Goal: Transaction & Acquisition: Obtain resource

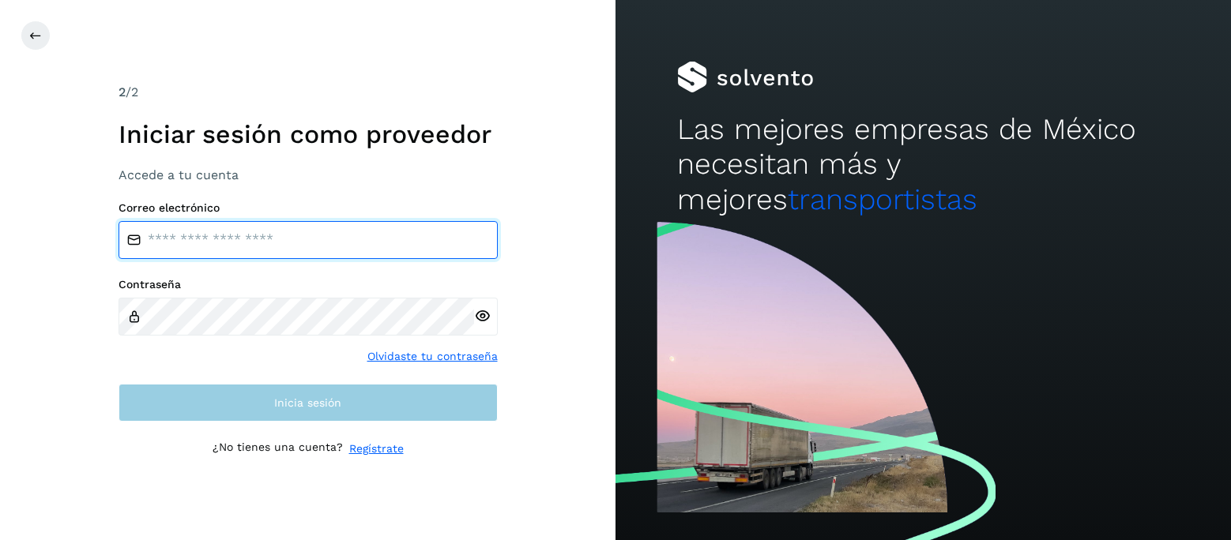
type input "**********"
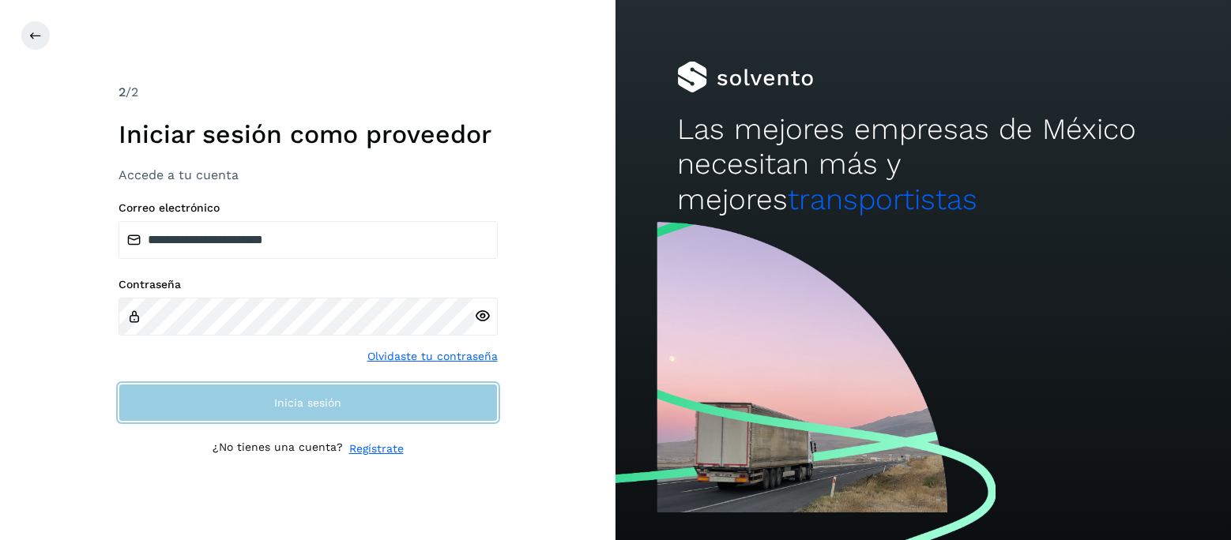
click at [307, 408] on span "Inicia sesión" at bounding box center [307, 402] width 67 height 11
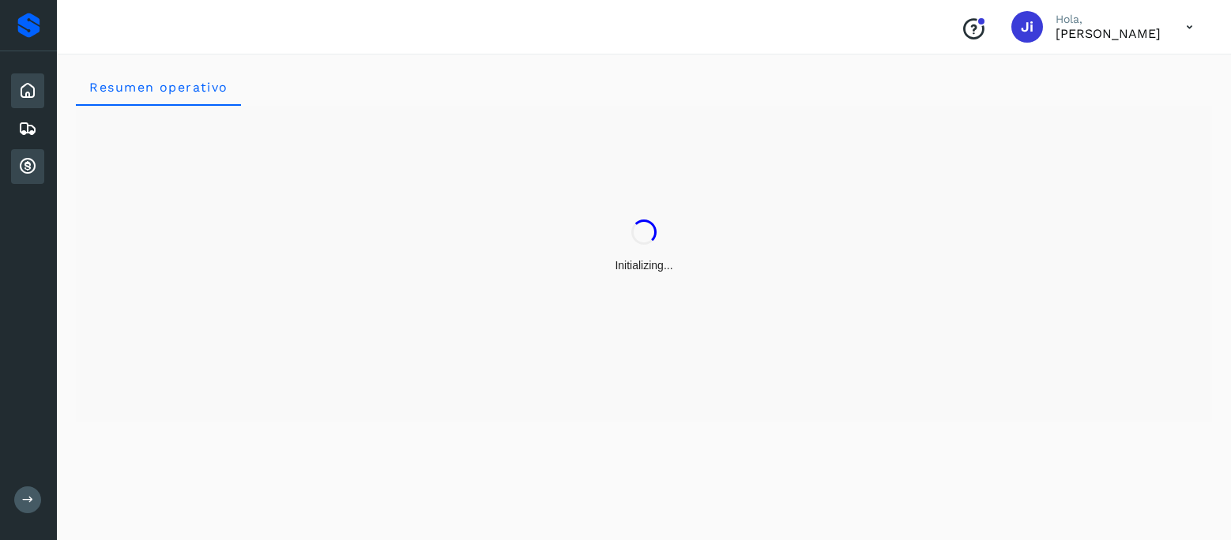
click at [27, 165] on icon at bounding box center [27, 166] width 19 height 19
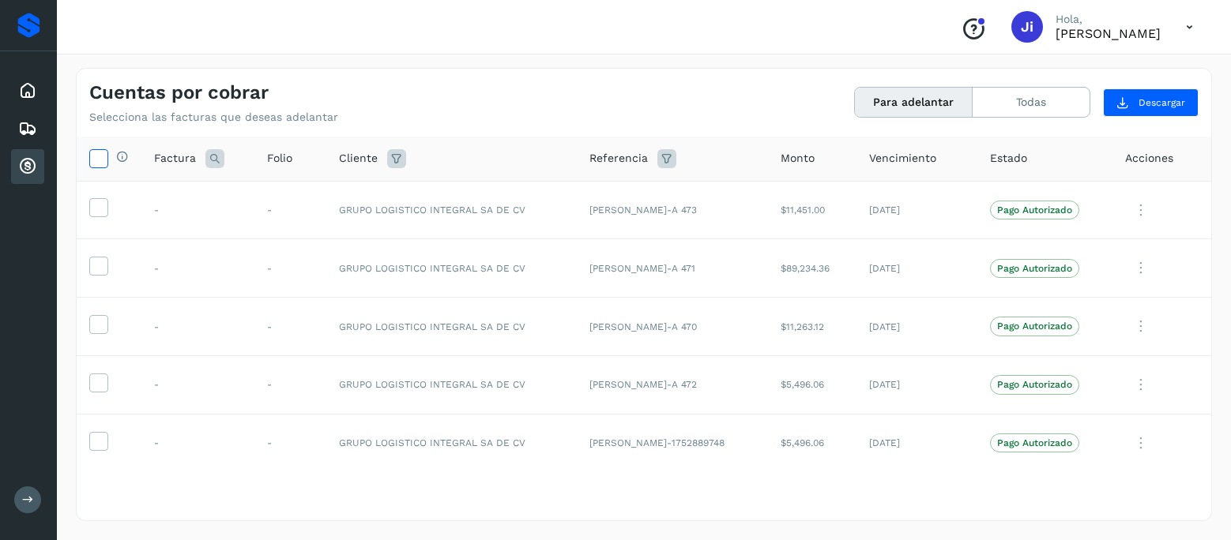
click at [100, 156] on icon at bounding box center [98, 157] width 17 height 17
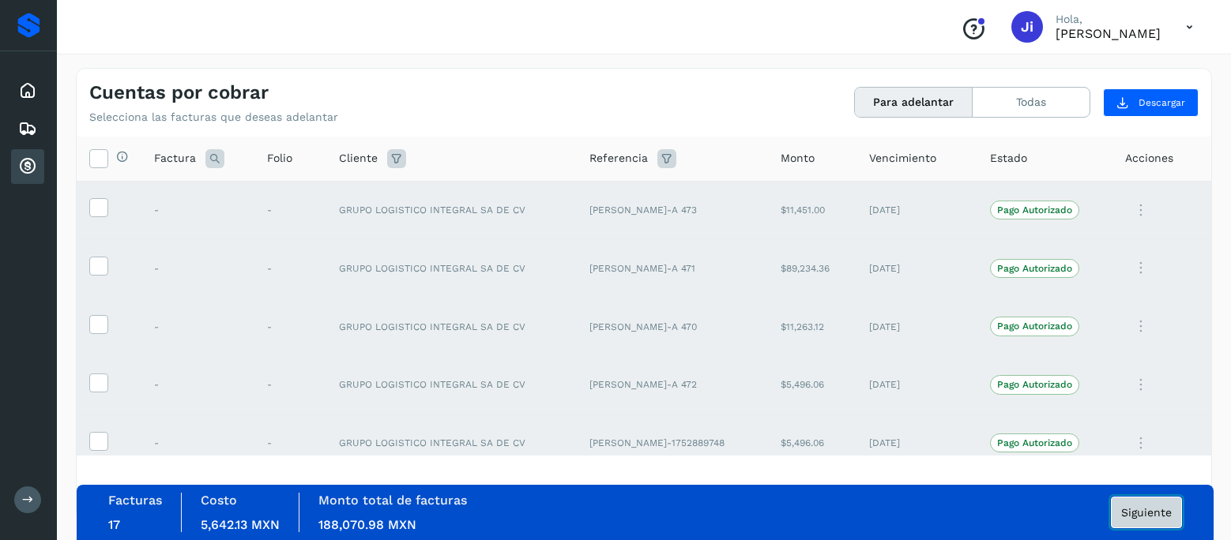
click at [1132, 517] on span "Siguiente" at bounding box center [1146, 512] width 51 height 11
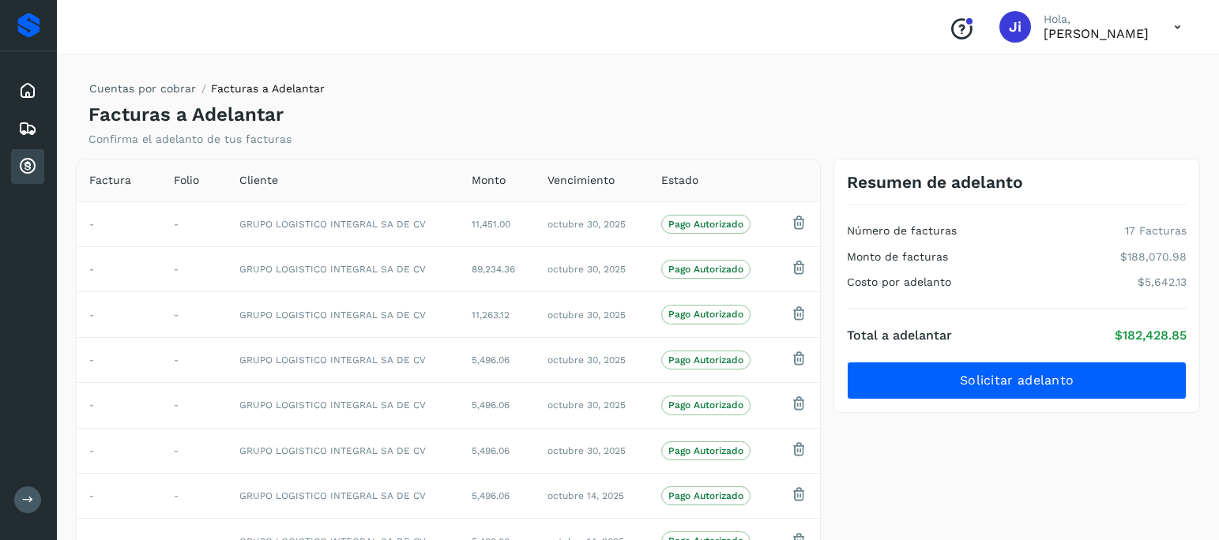
scroll to position [237, 0]
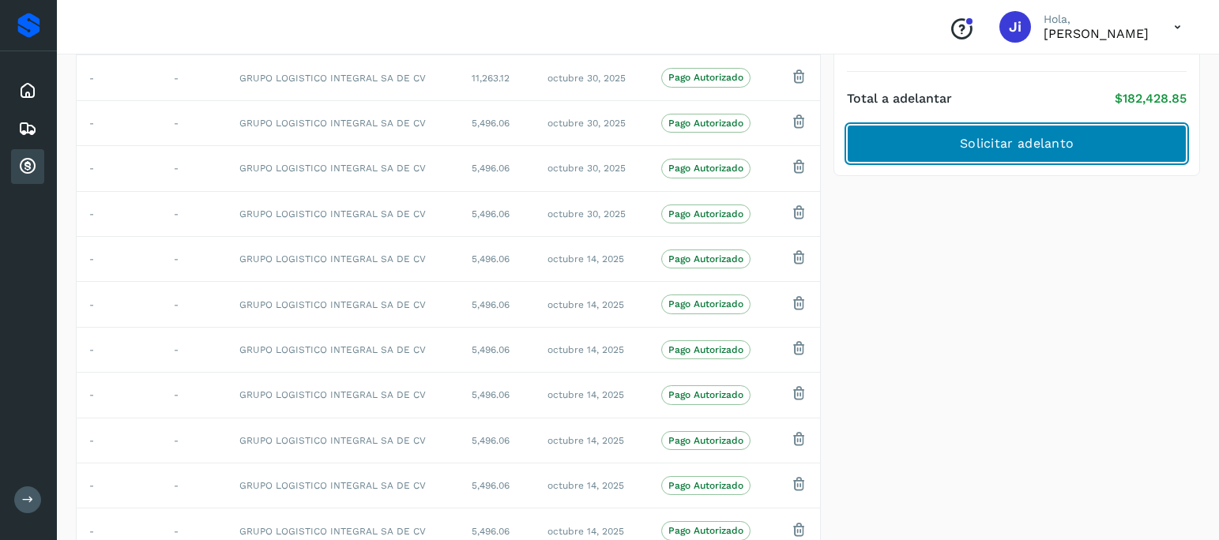
click at [962, 133] on button "Solicitar adelanto" at bounding box center [1017, 144] width 340 height 38
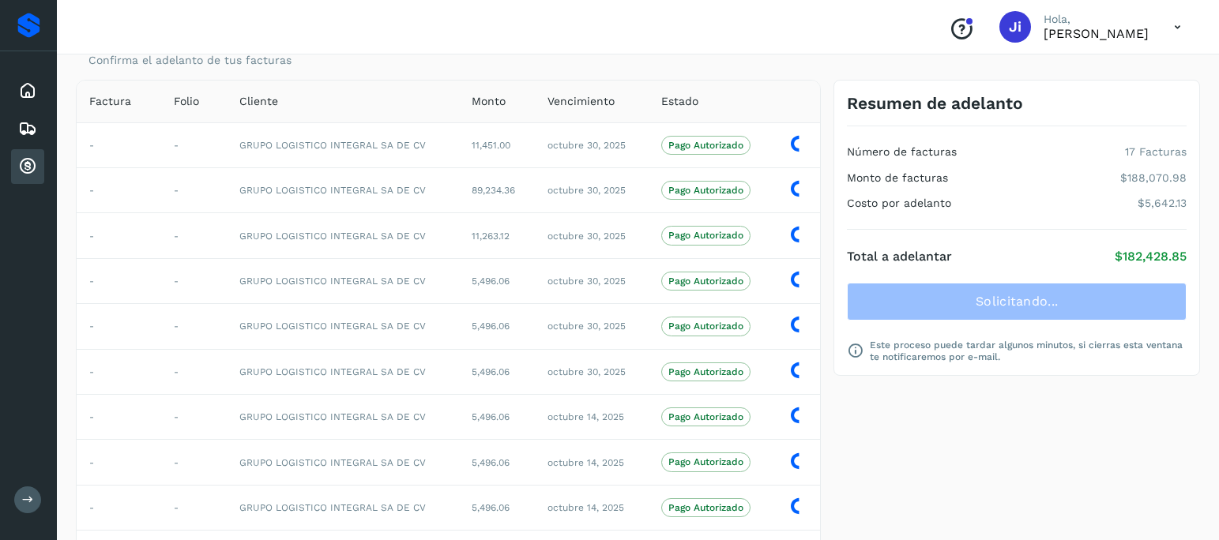
scroll to position [0, 0]
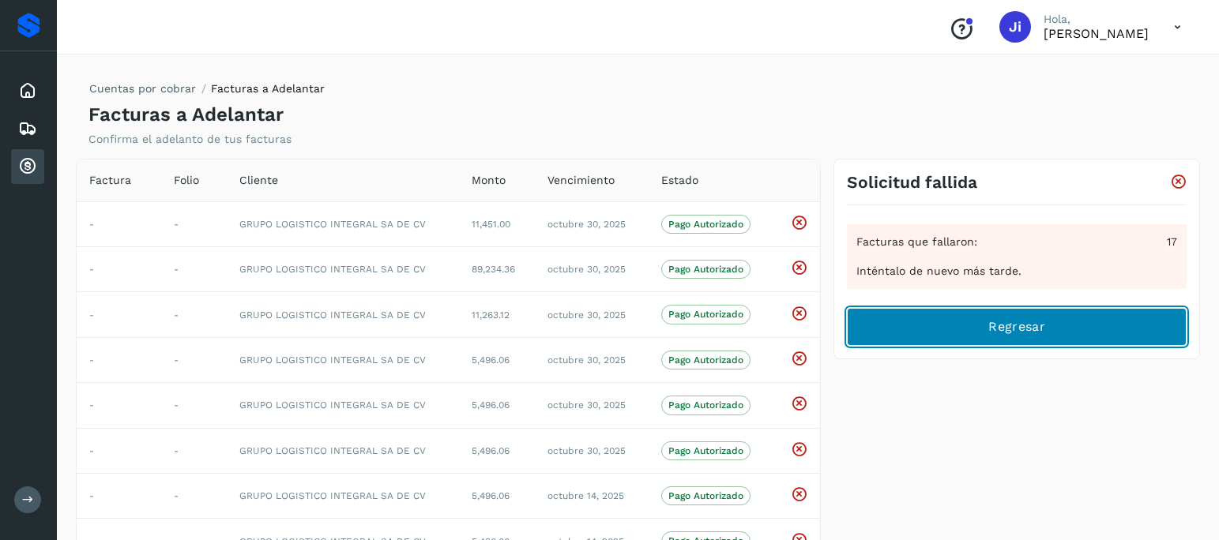
click at [1027, 334] on span "Regresar" at bounding box center [1016, 326] width 56 height 17
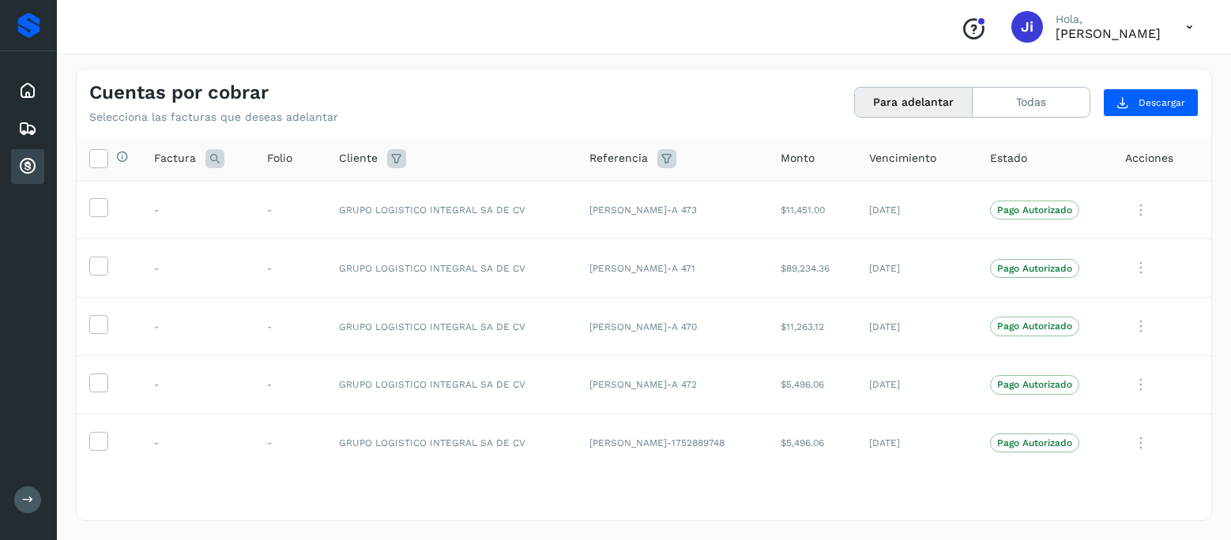
click at [29, 159] on icon at bounding box center [27, 166] width 19 height 19
click at [95, 154] on icon at bounding box center [98, 157] width 17 height 17
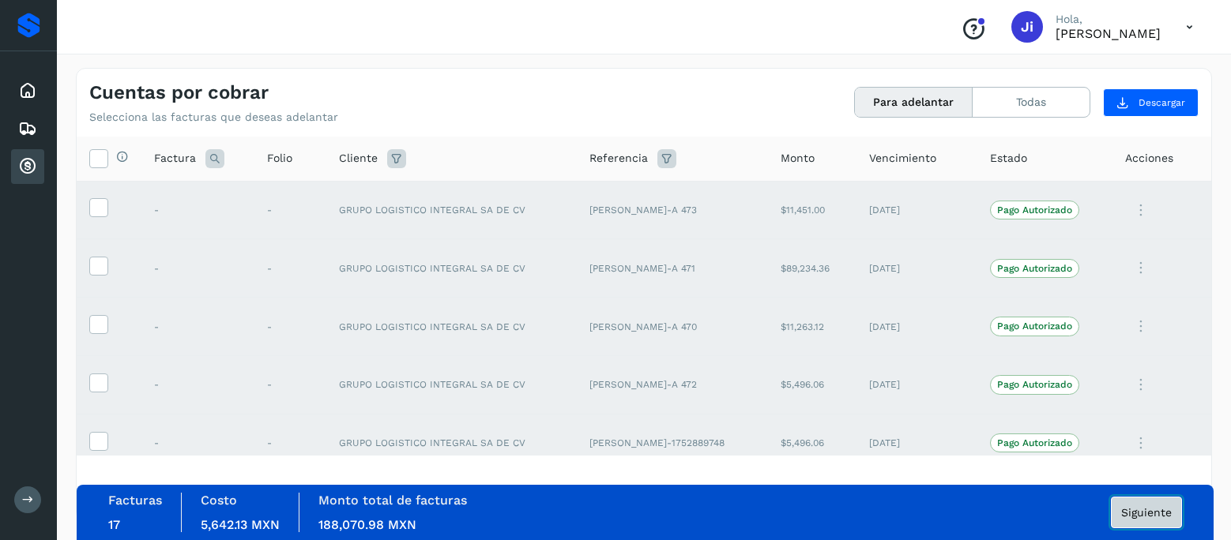
click at [1150, 515] on span "Siguiente" at bounding box center [1146, 512] width 51 height 11
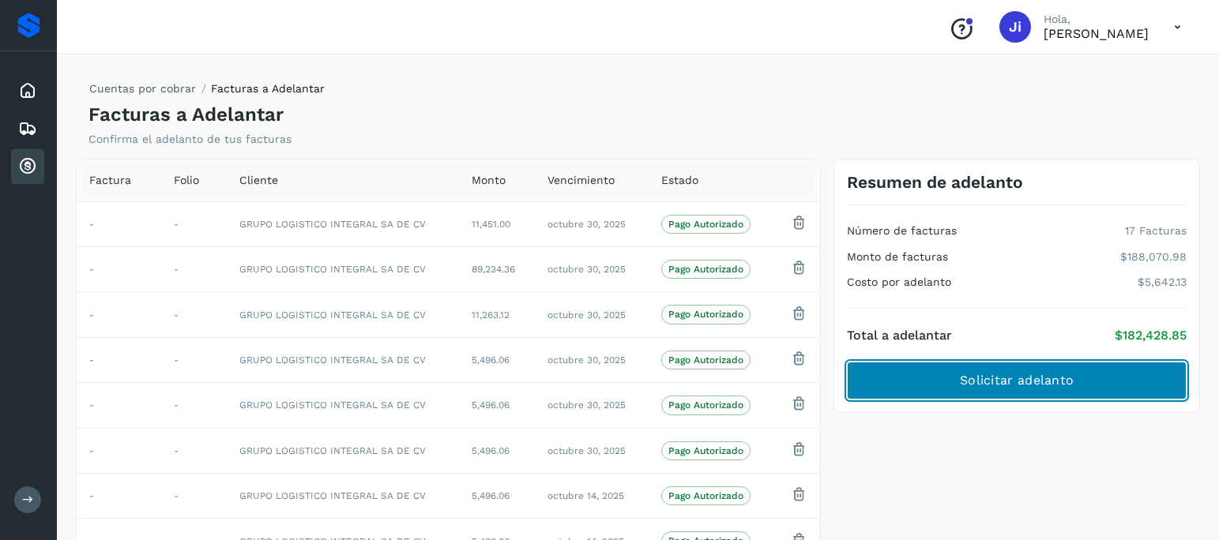
click at [1027, 384] on span "Solicitar adelanto" at bounding box center [1017, 380] width 114 height 17
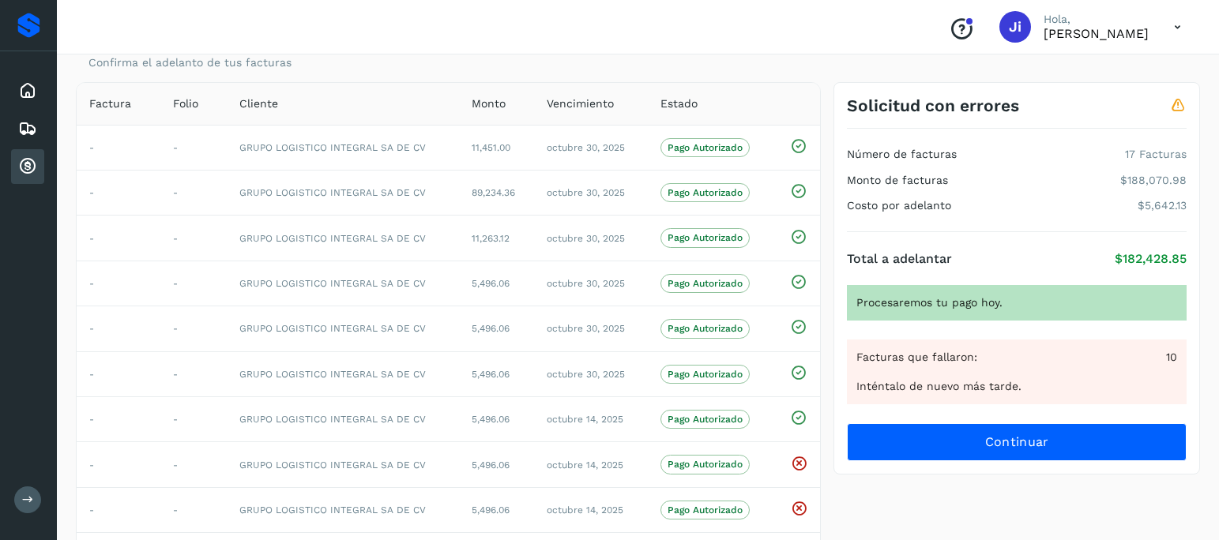
scroll to position [156, 0]
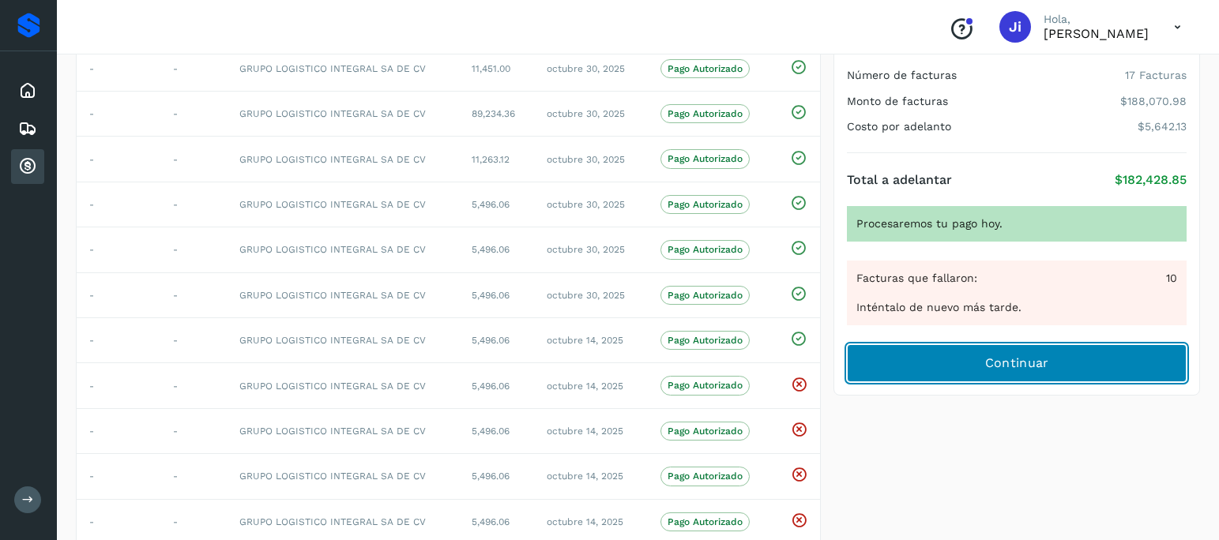
click at [1006, 366] on span "Continuar" at bounding box center [1017, 363] width 64 height 17
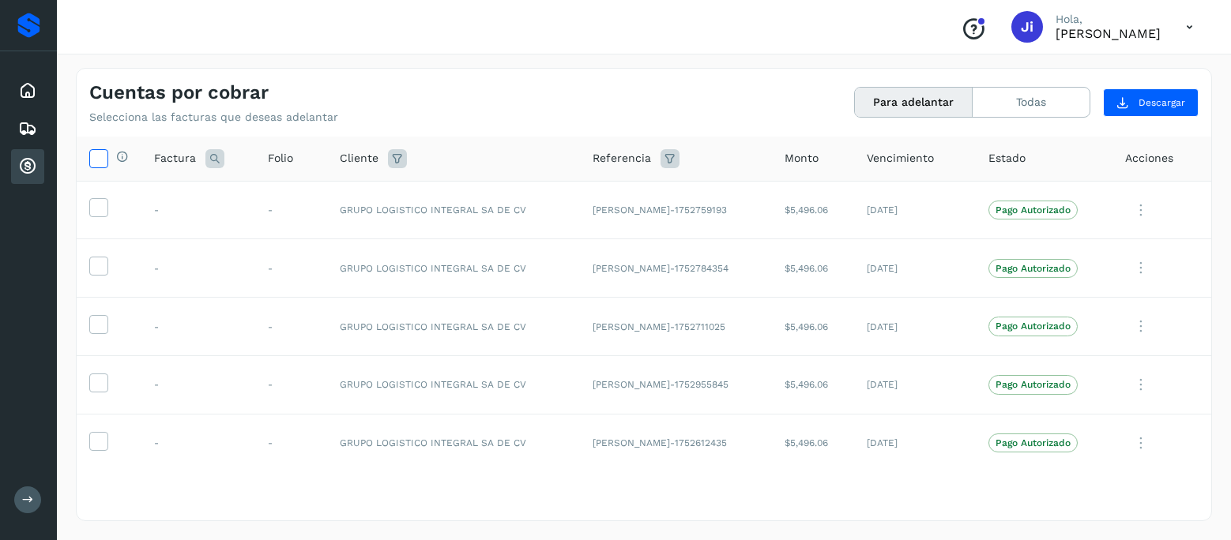
click at [97, 156] on icon at bounding box center [98, 157] width 17 height 17
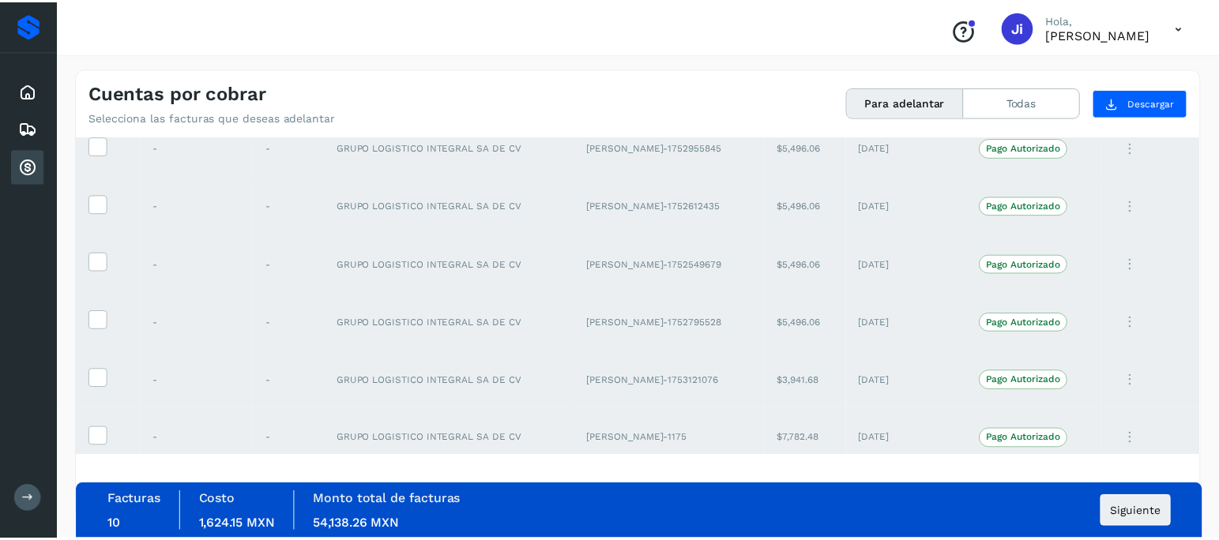
scroll to position [309, 0]
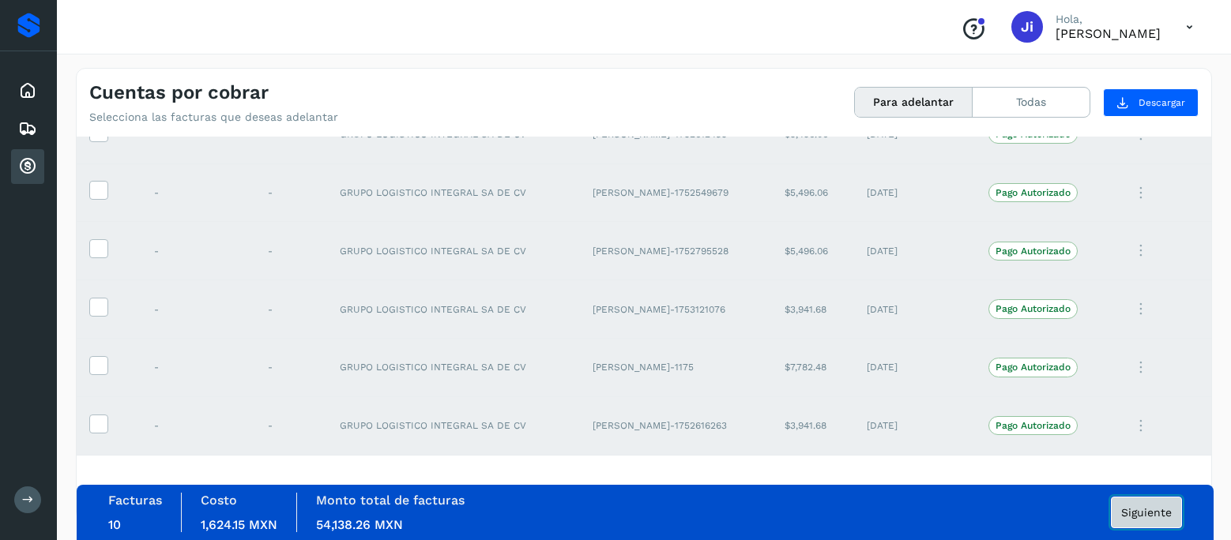
click at [1136, 519] on button "Siguiente" at bounding box center [1146, 513] width 71 height 32
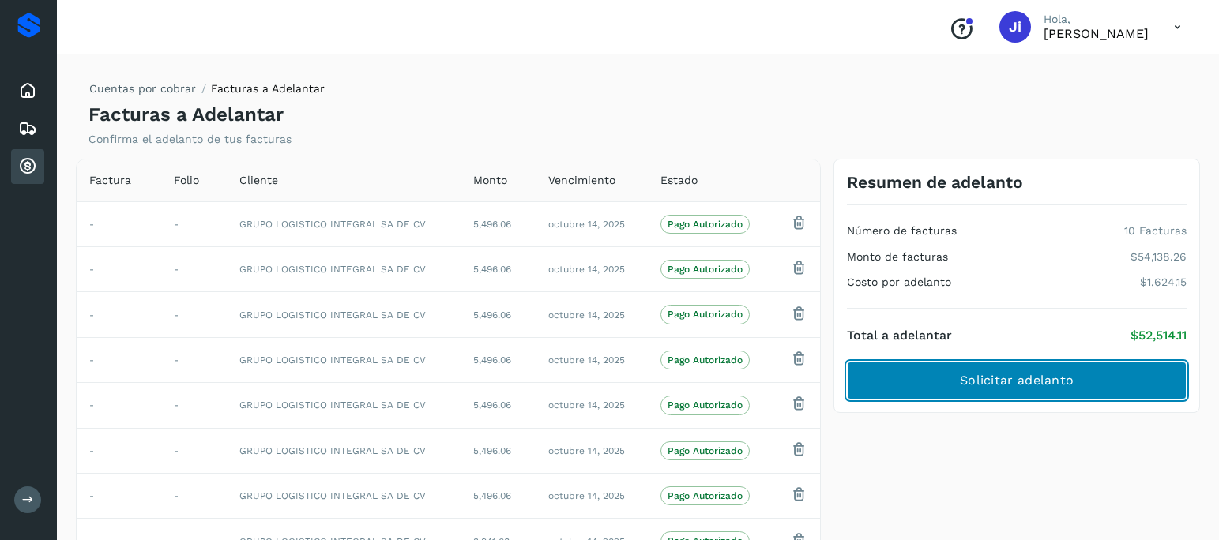
click at [987, 374] on span "Solicitar adelanto" at bounding box center [1017, 380] width 114 height 17
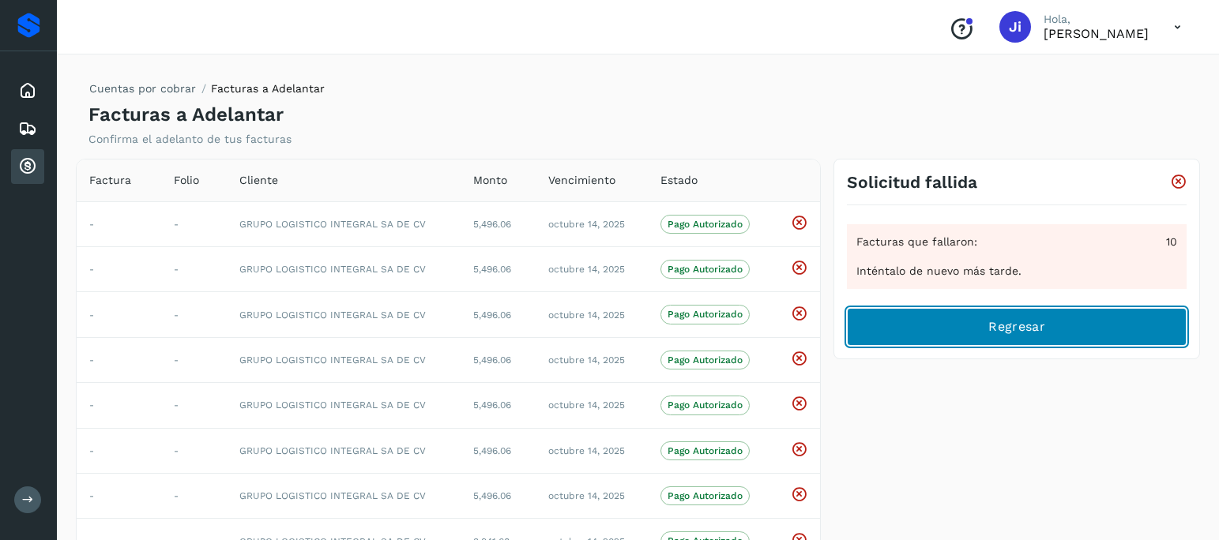
click at [985, 332] on button "Regresar" at bounding box center [1017, 327] width 340 height 38
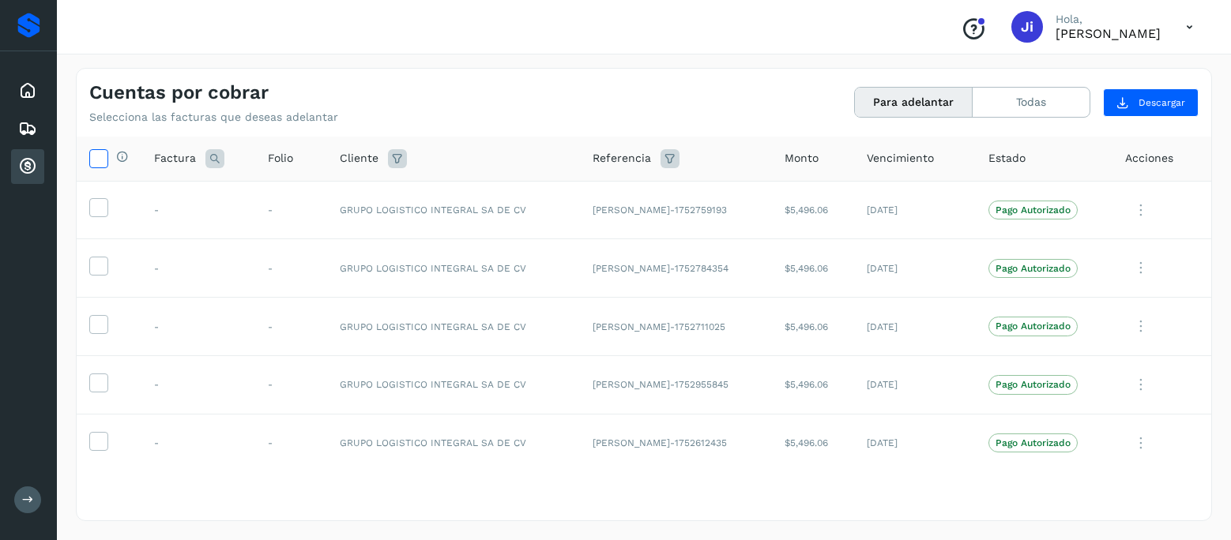
click at [103, 160] on icon at bounding box center [98, 157] width 17 height 17
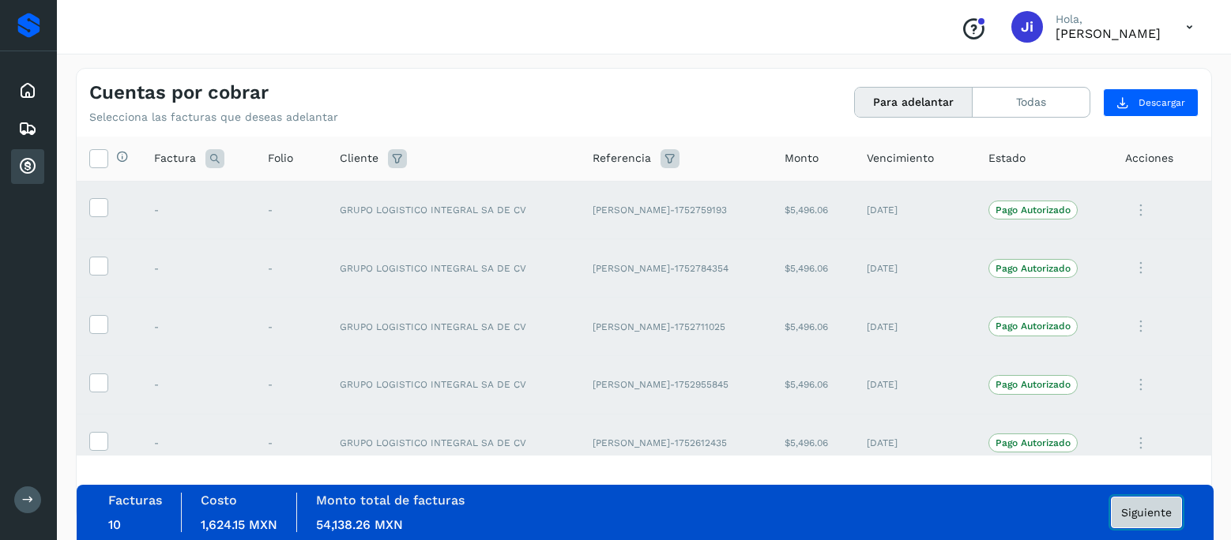
click at [1137, 509] on span "Siguiente" at bounding box center [1146, 512] width 51 height 11
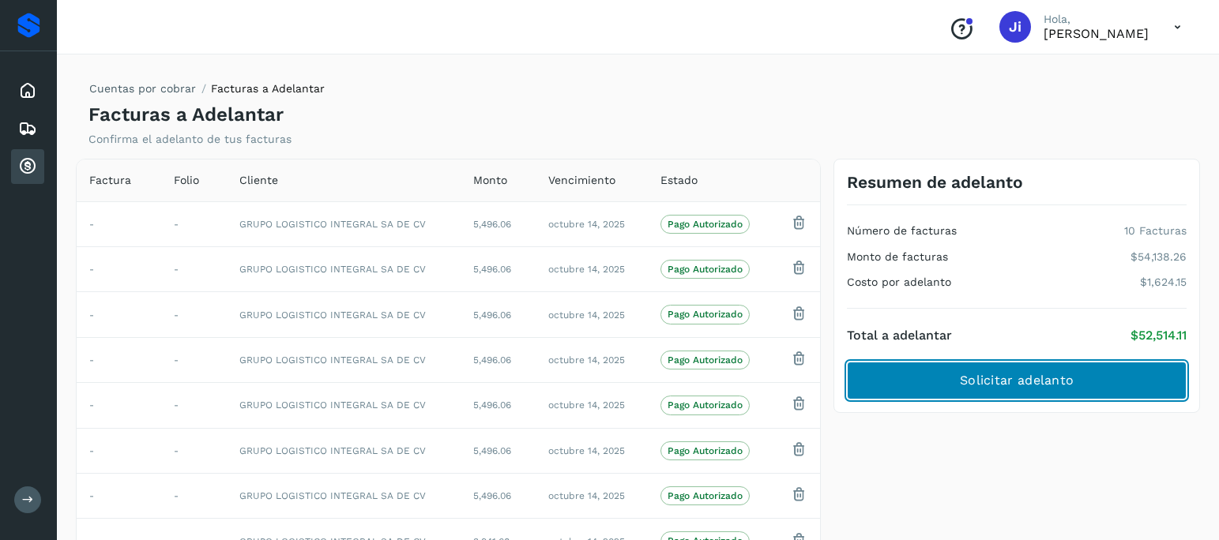
click at [1007, 378] on span "Solicitar adelanto" at bounding box center [1017, 380] width 114 height 17
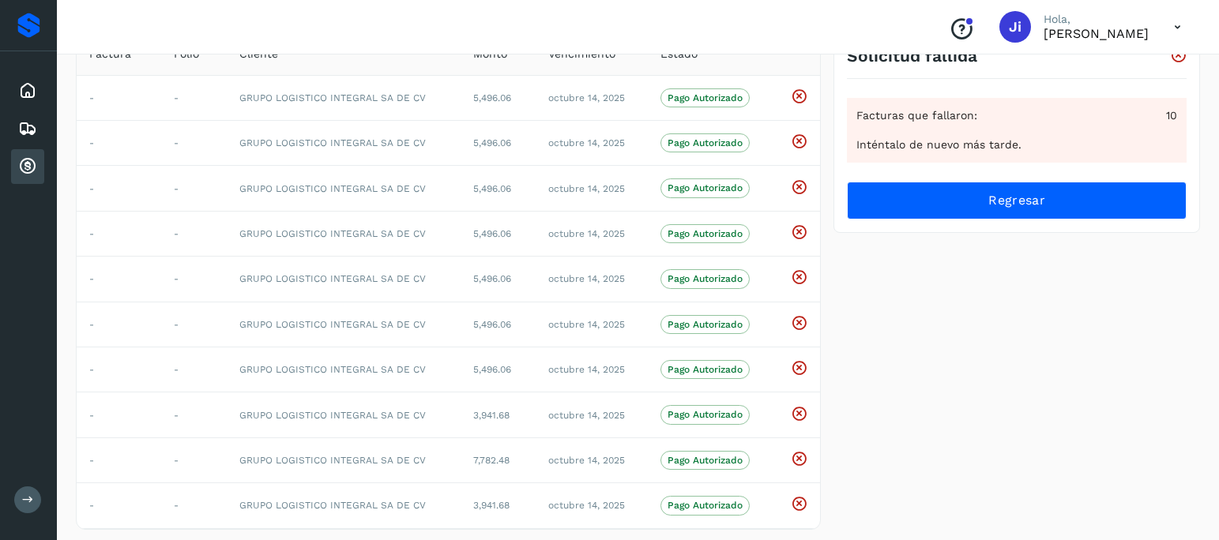
scroll to position [154, 0]
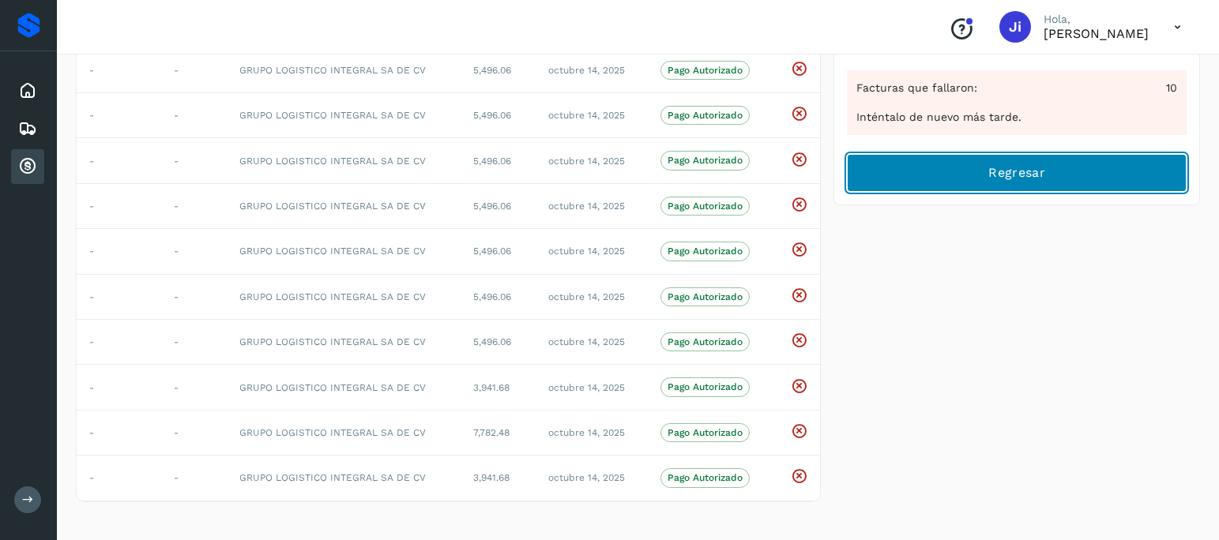
drag, startPoint x: 1047, startPoint y: 168, endPoint x: 72, endPoint y: 183, distance: 975.6
click at [1047, 168] on button "Regresar" at bounding box center [1017, 173] width 340 height 38
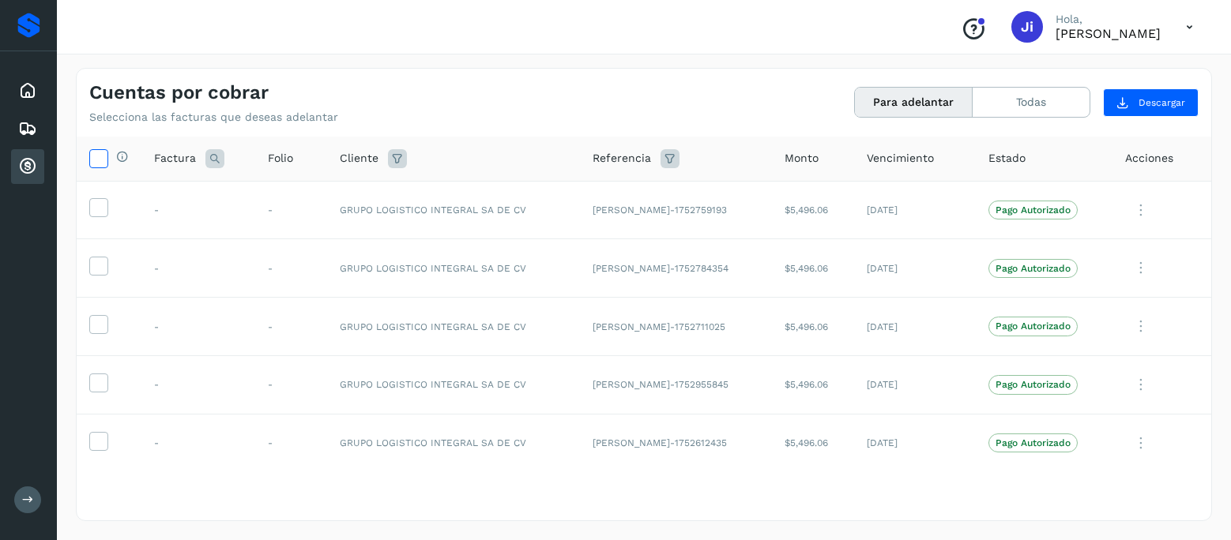
click at [101, 153] on icon at bounding box center [98, 157] width 17 height 17
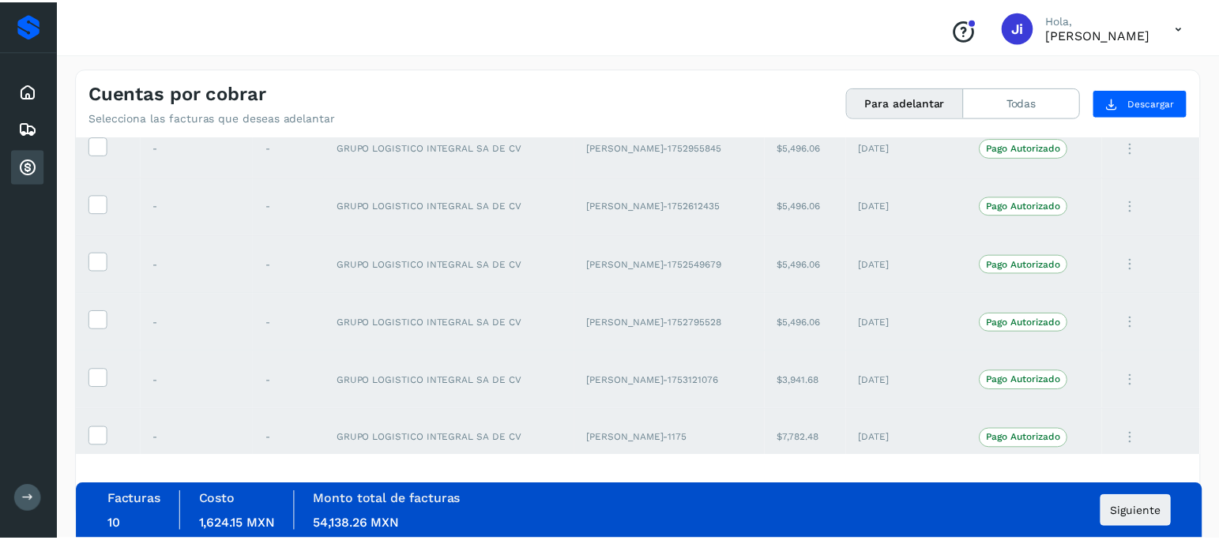
scroll to position [309, 0]
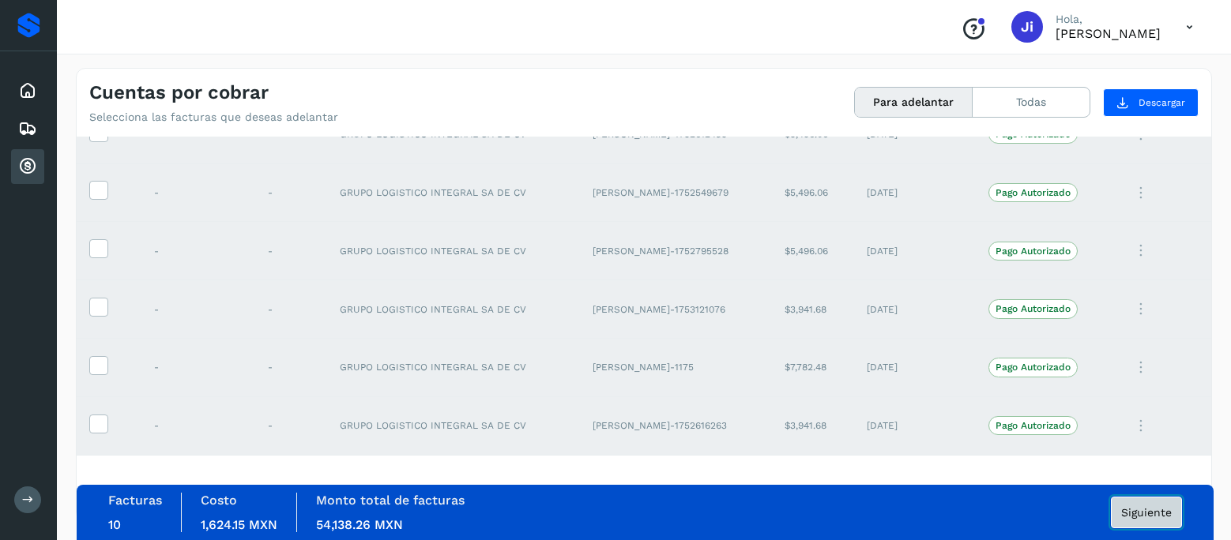
click at [1136, 508] on span "Siguiente" at bounding box center [1146, 512] width 51 height 11
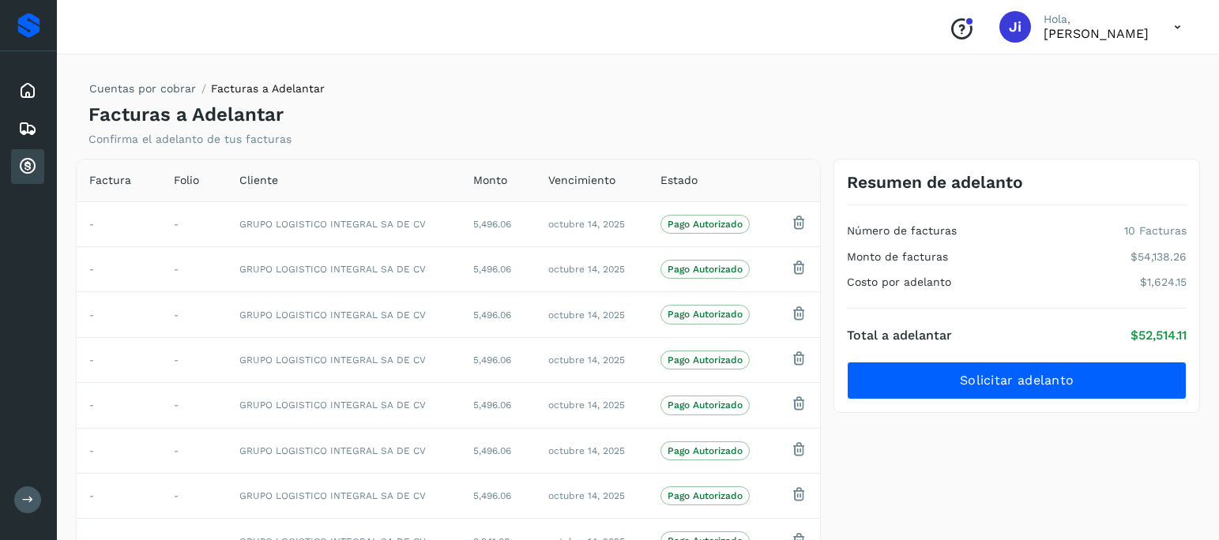
click at [887, 427] on div "Resumen de adelanto Número de facturas 10 Facturas Monto de facturas $54,138.26…" at bounding box center [1016, 408] width 379 height 498
click at [878, 483] on div "Resumen de adelanto Número de facturas 10 Facturas Monto de facturas $54,138.26…" at bounding box center [1016, 408] width 379 height 498
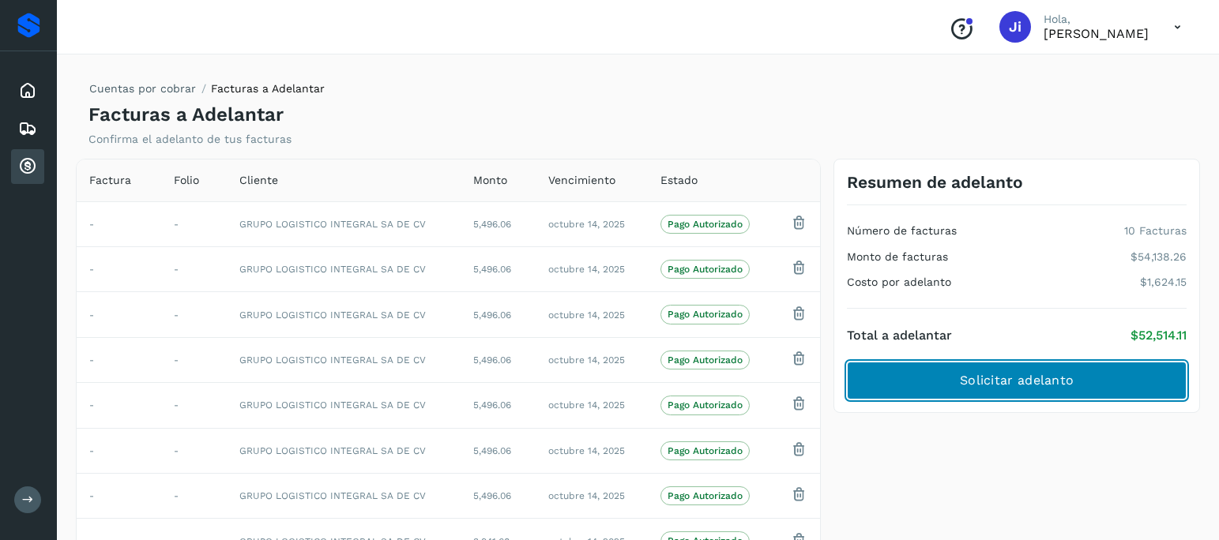
click at [883, 386] on button "Solicitar adelanto" at bounding box center [1017, 381] width 340 height 38
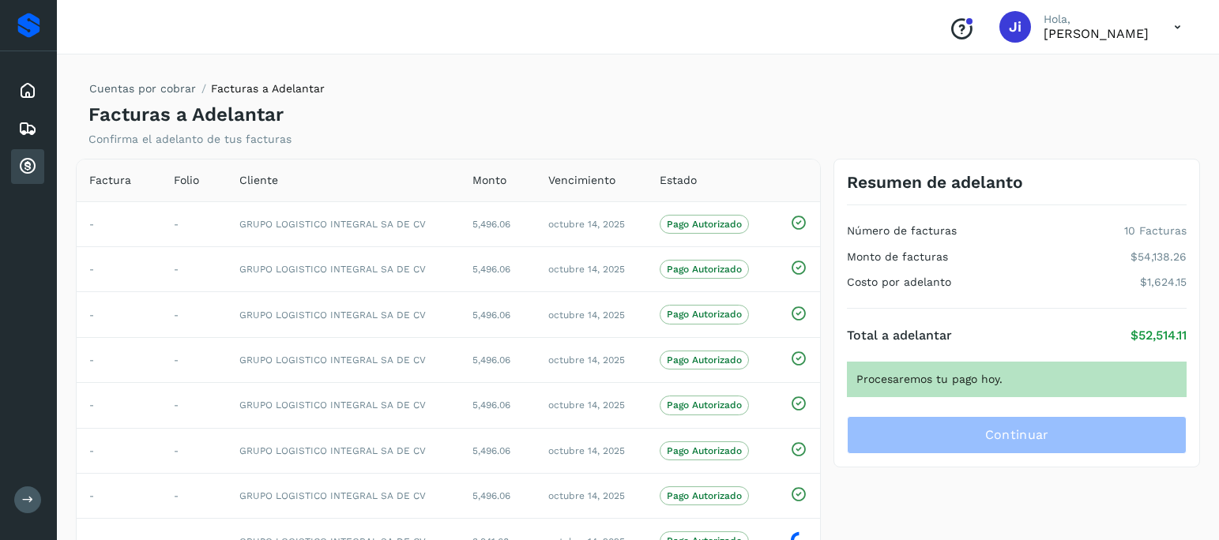
scroll to position [154, 0]
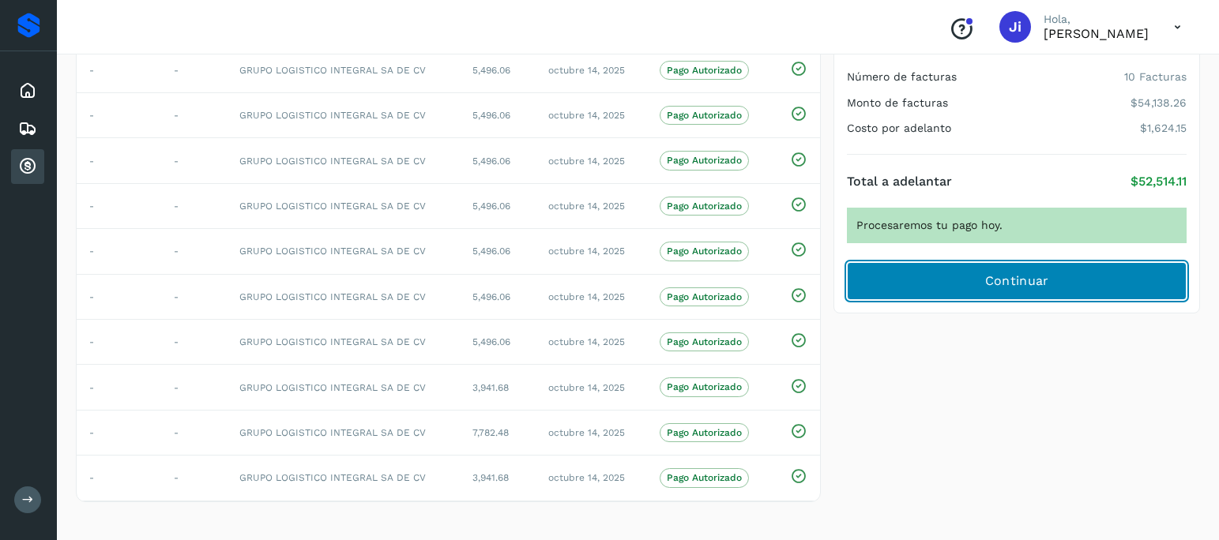
click at [998, 283] on span "Continuar" at bounding box center [1017, 281] width 64 height 17
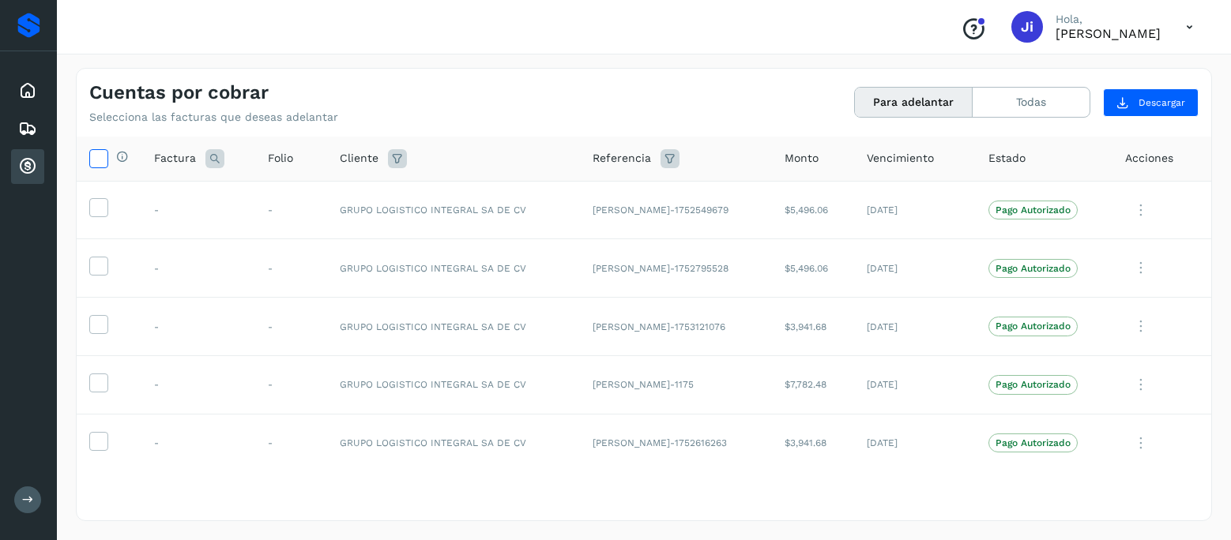
click at [91, 151] on icon at bounding box center [98, 157] width 17 height 17
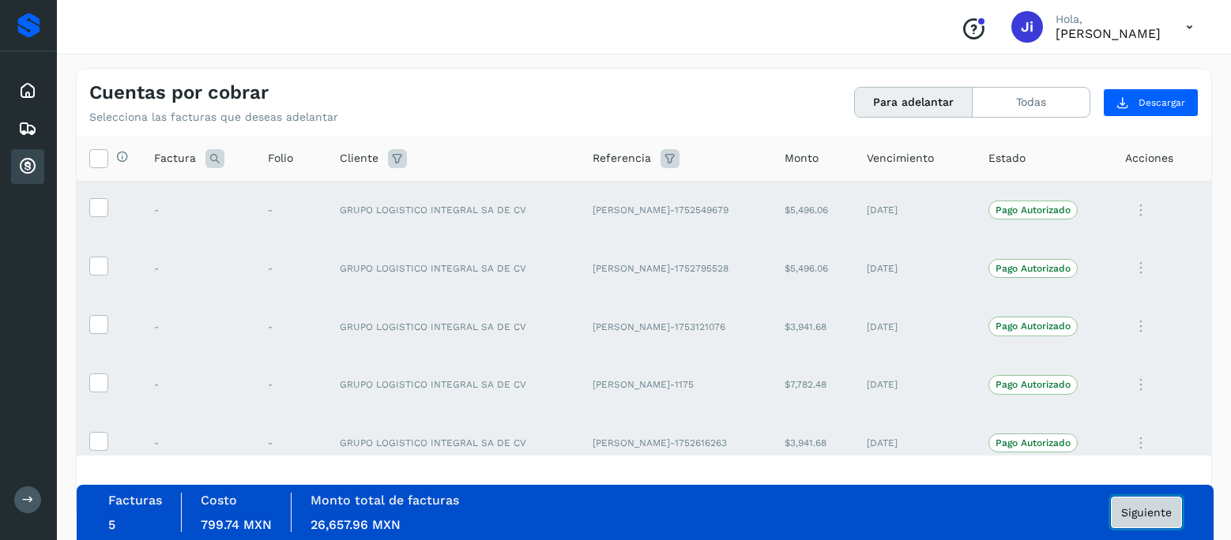
click at [1149, 510] on span "Siguiente" at bounding box center [1146, 512] width 51 height 11
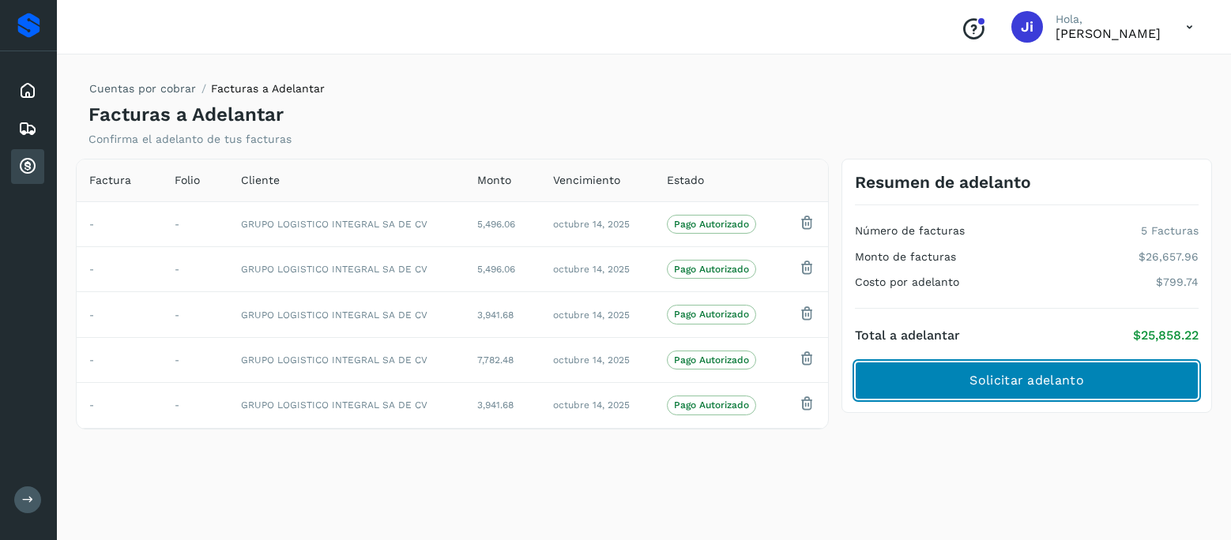
click at [1009, 380] on span "Solicitar adelanto" at bounding box center [1026, 380] width 114 height 17
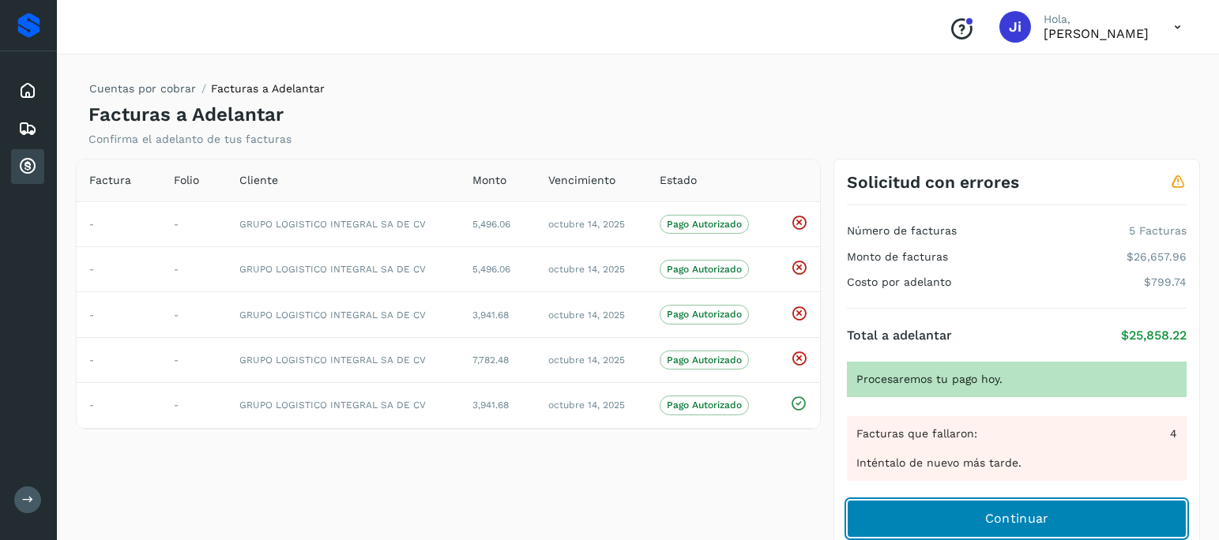
click at [1021, 516] on span "Continuar" at bounding box center [1017, 518] width 64 height 17
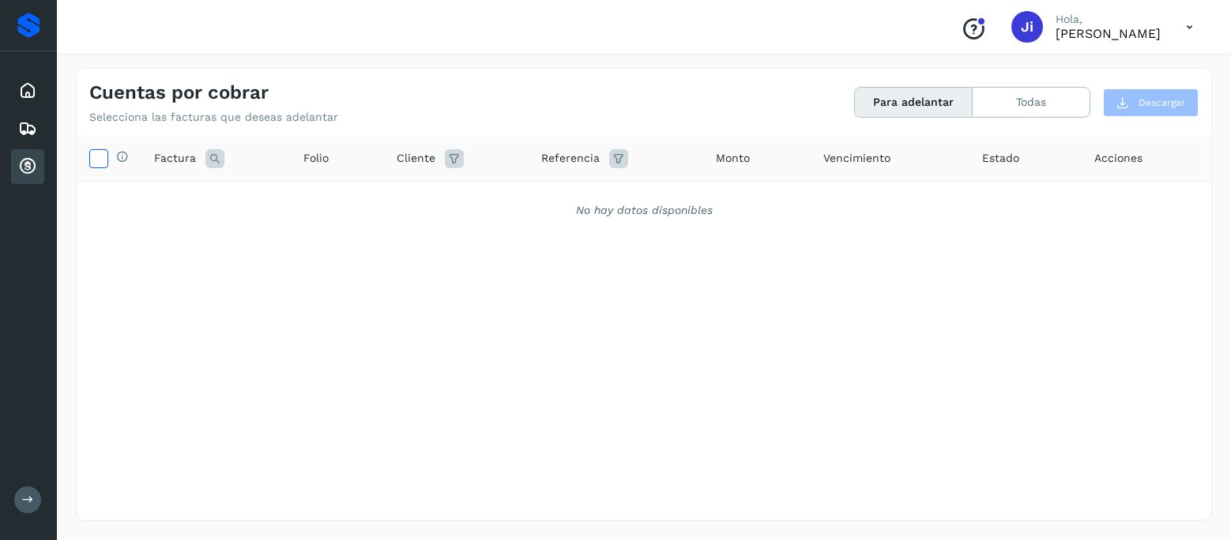
click at [101, 156] on icon at bounding box center [98, 157] width 17 height 17
click at [195, 273] on div "Selecciona todas las facturas disponibles para adelanto Factura Folio Cliente R…" at bounding box center [644, 296] width 1134 height 319
click at [28, 92] on icon at bounding box center [27, 90] width 19 height 19
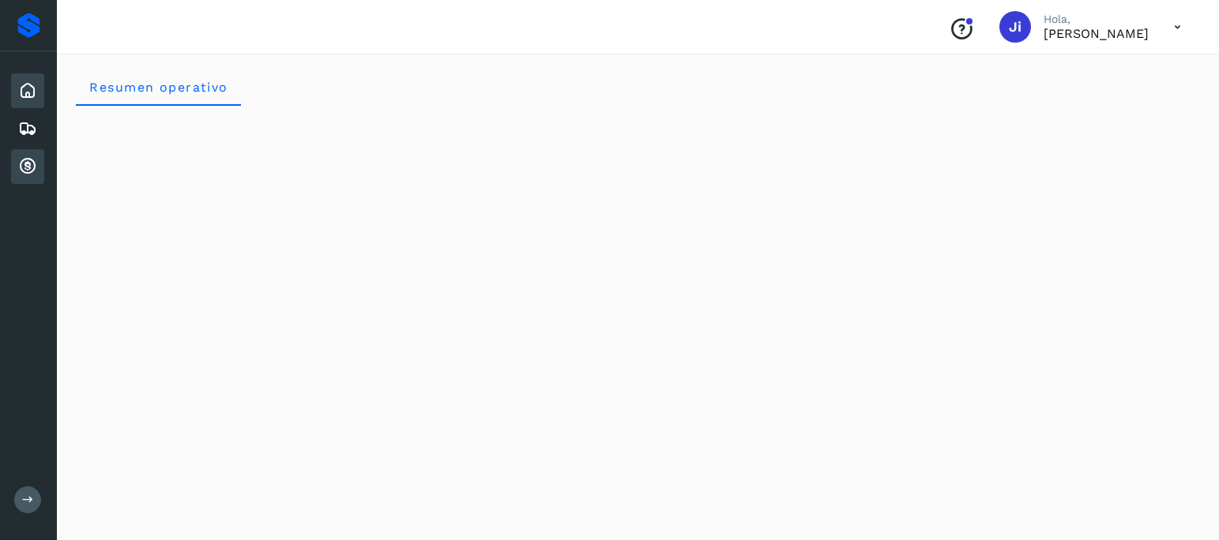
click at [29, 166] on icon at bounding box center [27, 166] width 19 height 19
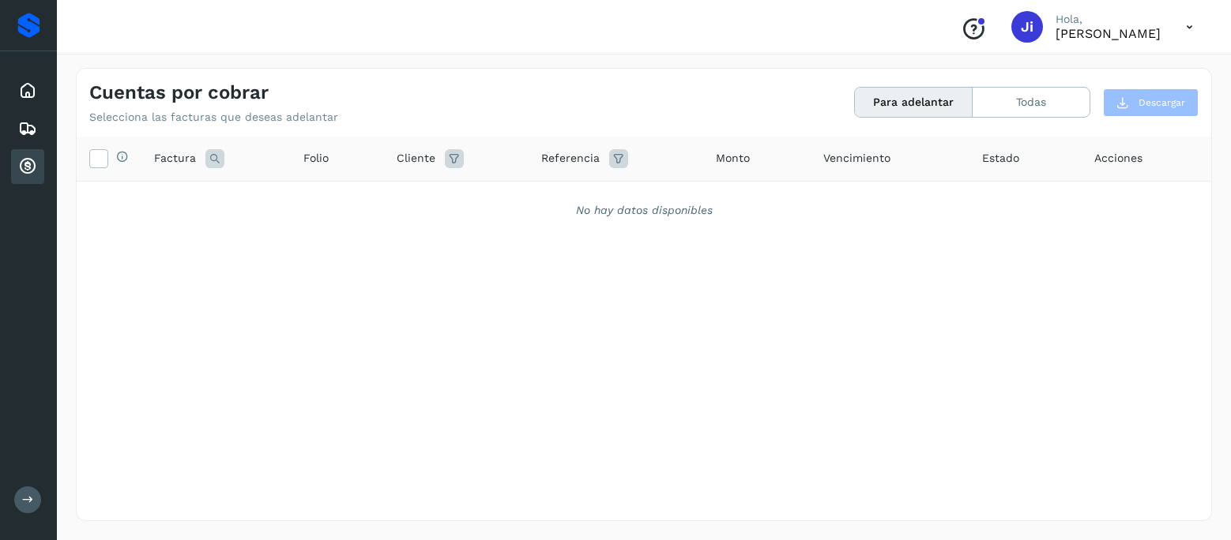
click at [24, 160] on icon at bounding box center [27, 166] width 19 height 19
click at [31, 164] on icon at bounding box center [27, 166] width 19 height 19
click at [103, 160] on icon at bounding box center [98, 157] width 17 height 17
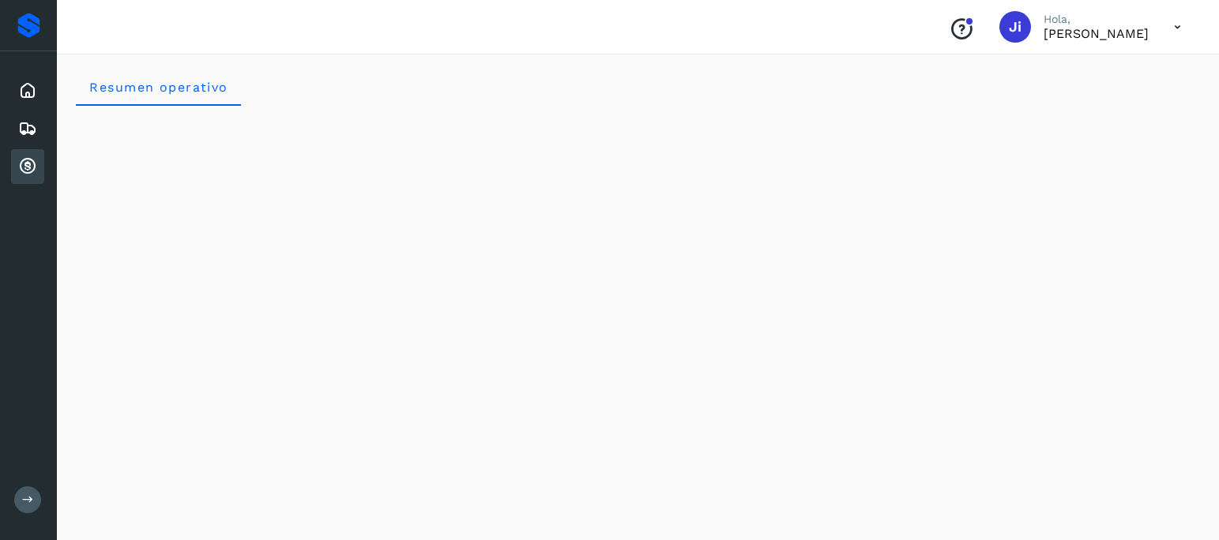
click at [36, 169] on icon at bounding box center [27, 166] width 19 height 19
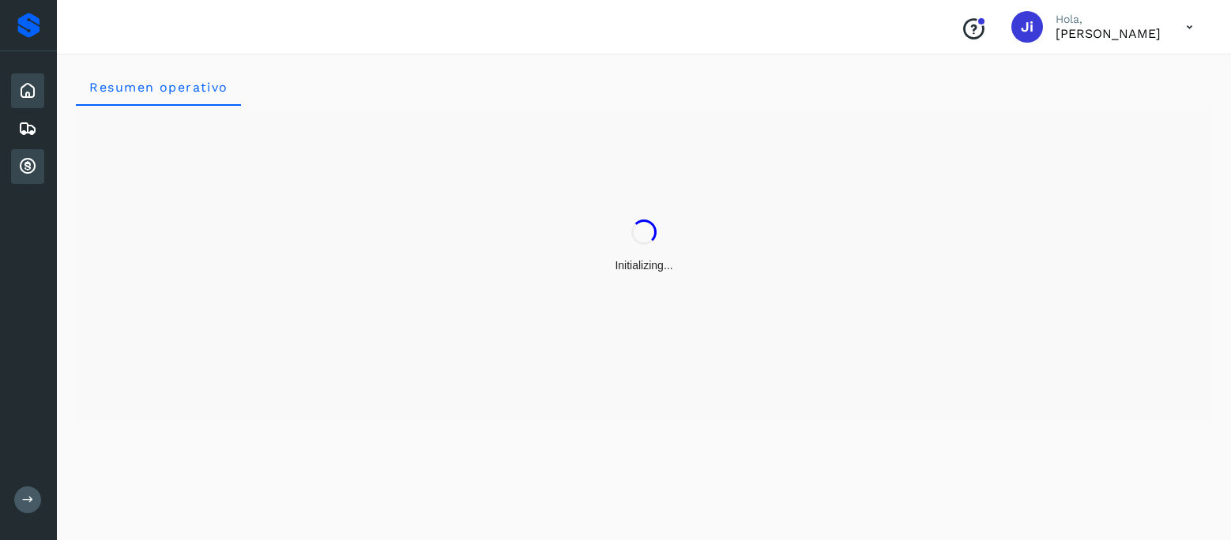
click at [19, 88] on icon at bounding box center [27, 90] width 19 height 19
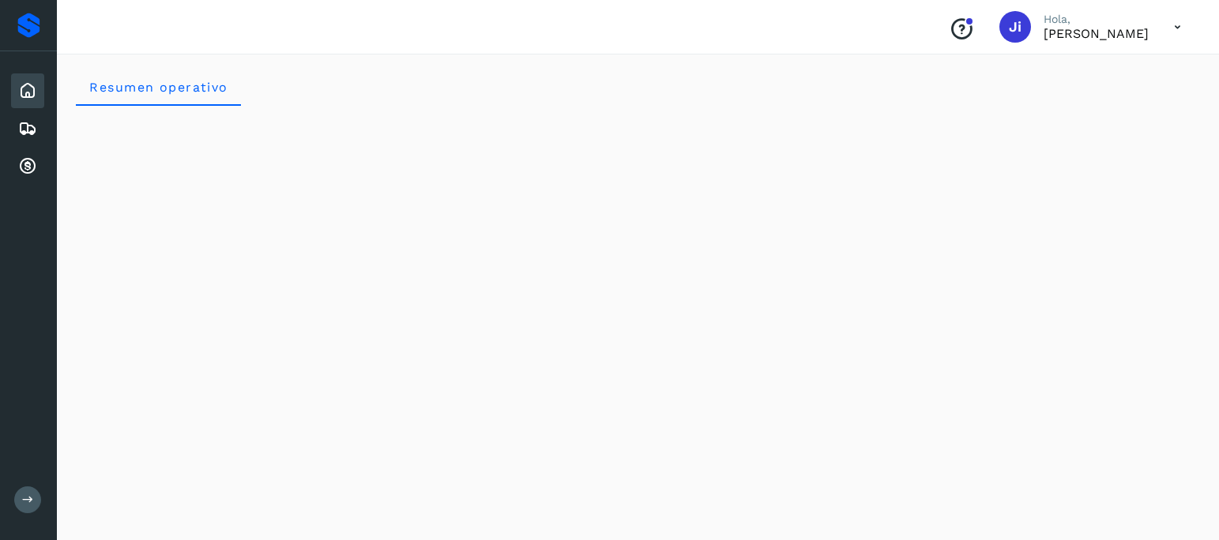
click at [28, 89] on icon at bounding box center [27, 90] width 19 height 19
click at [25, 128] on icon at bounding box center [27, 128] width 19 height 19
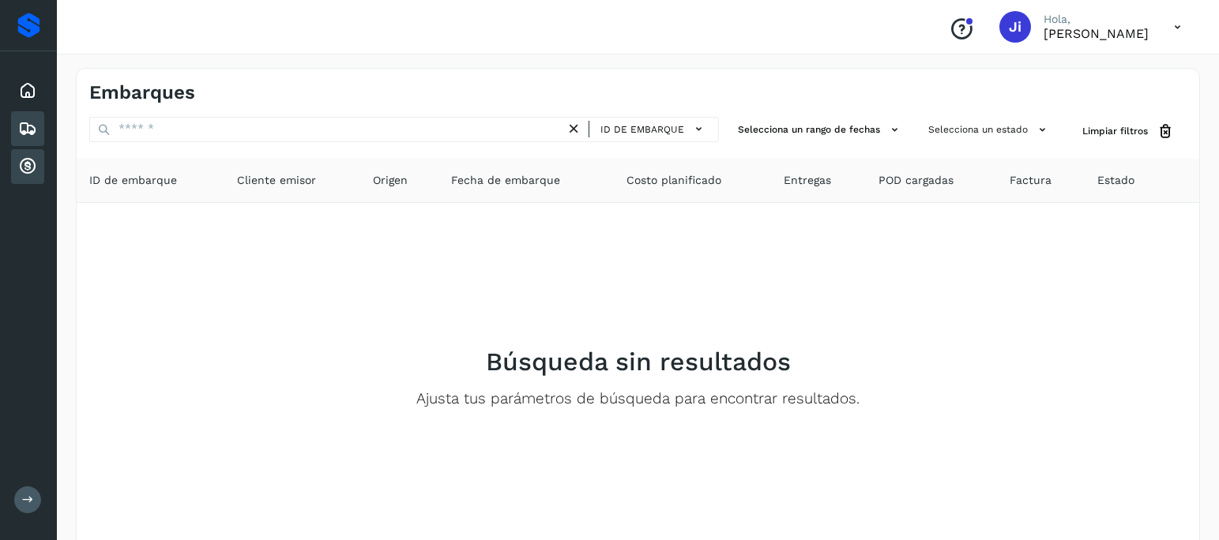
click at [24, 164] on icon at bounding box center [27, 166] width 19 height 19
